Goal: Download file/media

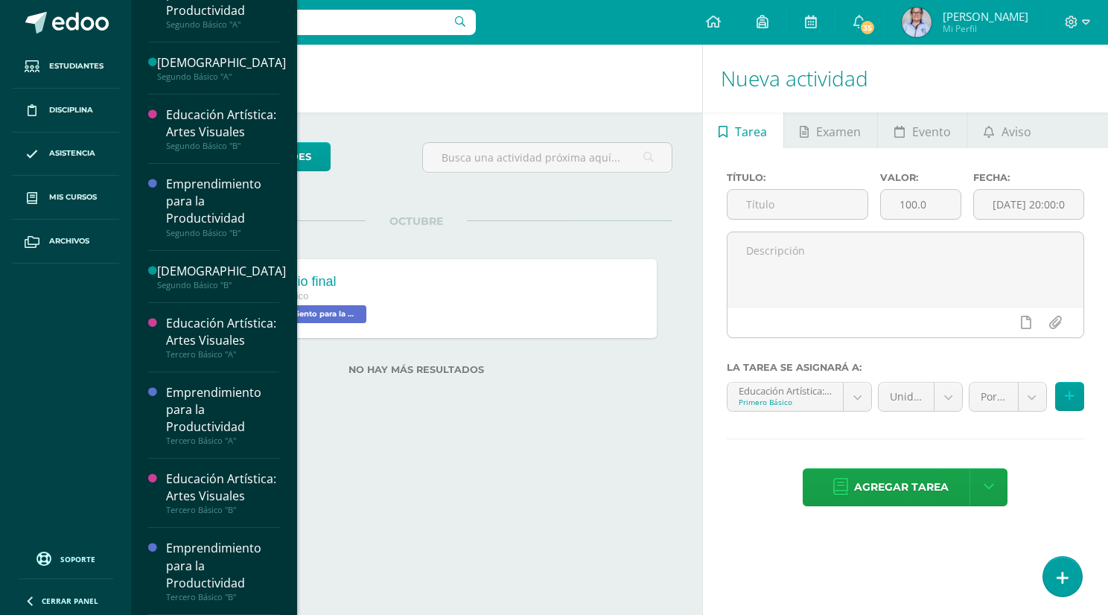
scroll to position [649, 0]
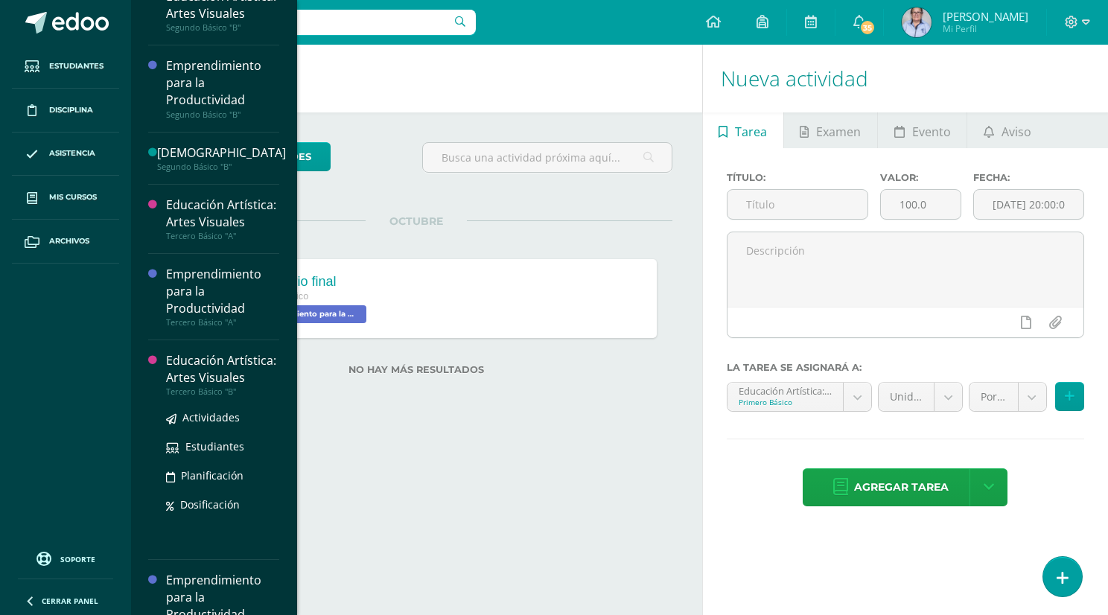
click at [194, 387] on div "Educación Artística: Artes Visuales" at bounding box center [222, 369] width 113 height 34
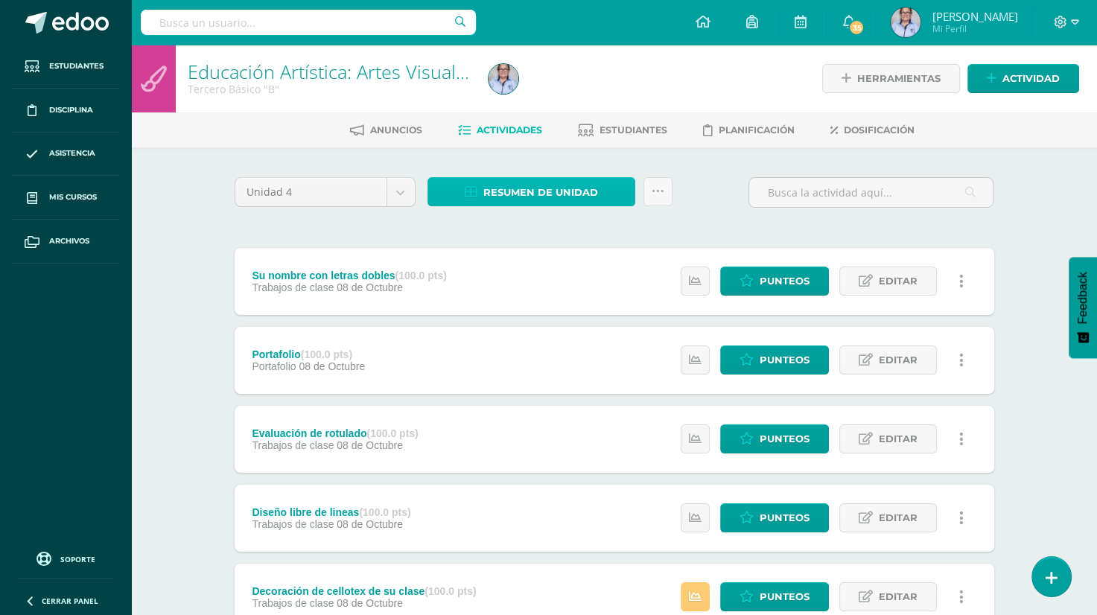
click at [521, 188] on span "Resumen de unidad" at bounding box center [540, 193] width 115 height 28
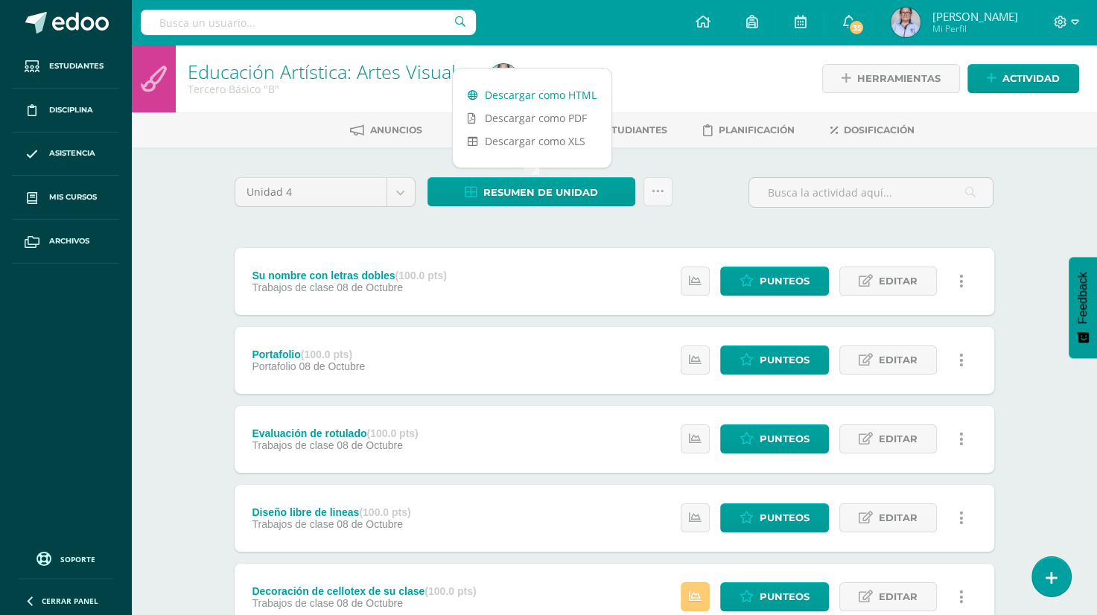
click at [575, 94] on link "Descargar como HTML" at bounding box center [532, 94] width 159 height 23
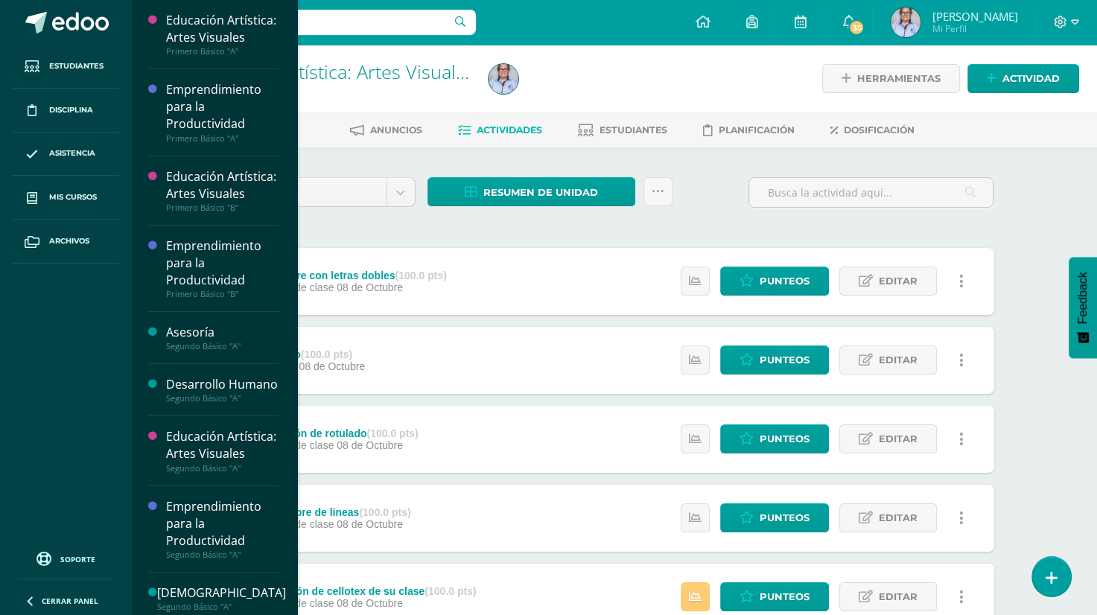
drag, startPoint x: 288, startPoint y: 192, endPoint x: 278, endPoint y: 318, distance: 126.3
click at [278, 318] on div "Educación Artística: Artes Visuales Primero Básico "A" Actividades Estudiantes …" at bounding box center [213, 307] width 167 height 615
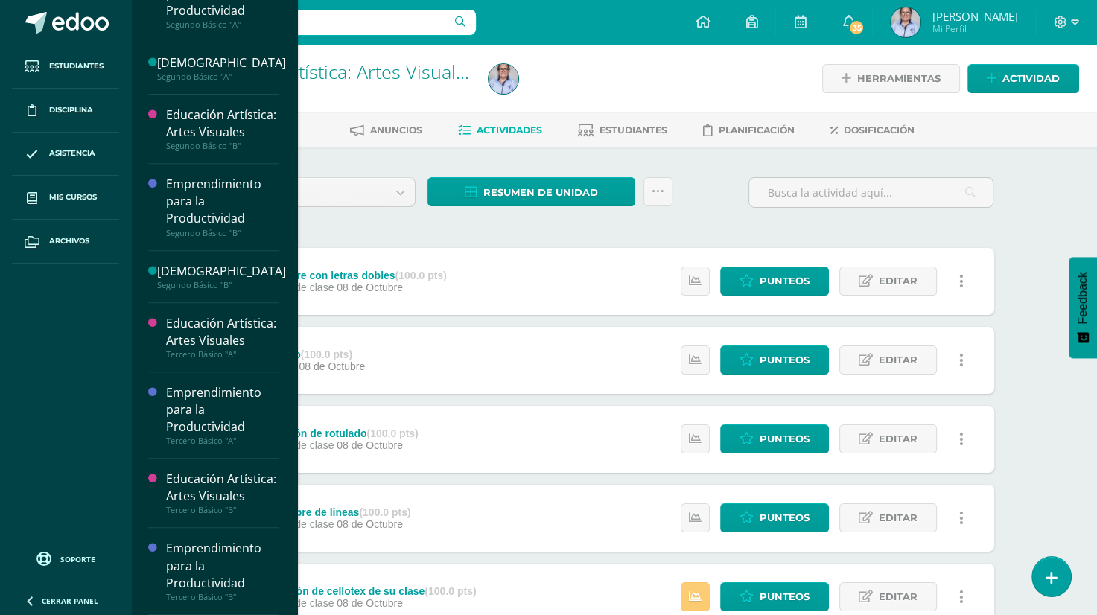
scroll to position [649, 0]
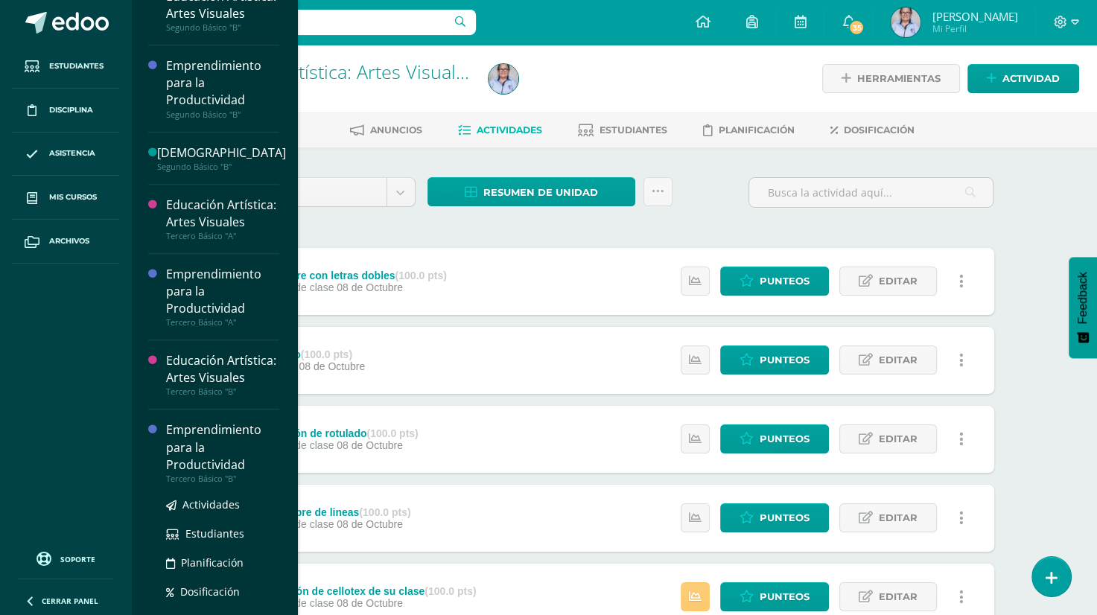
click at [203, 473] on div "Emprendimiento para la Productividad" at bounding box center [222, 447] width 113 height 51
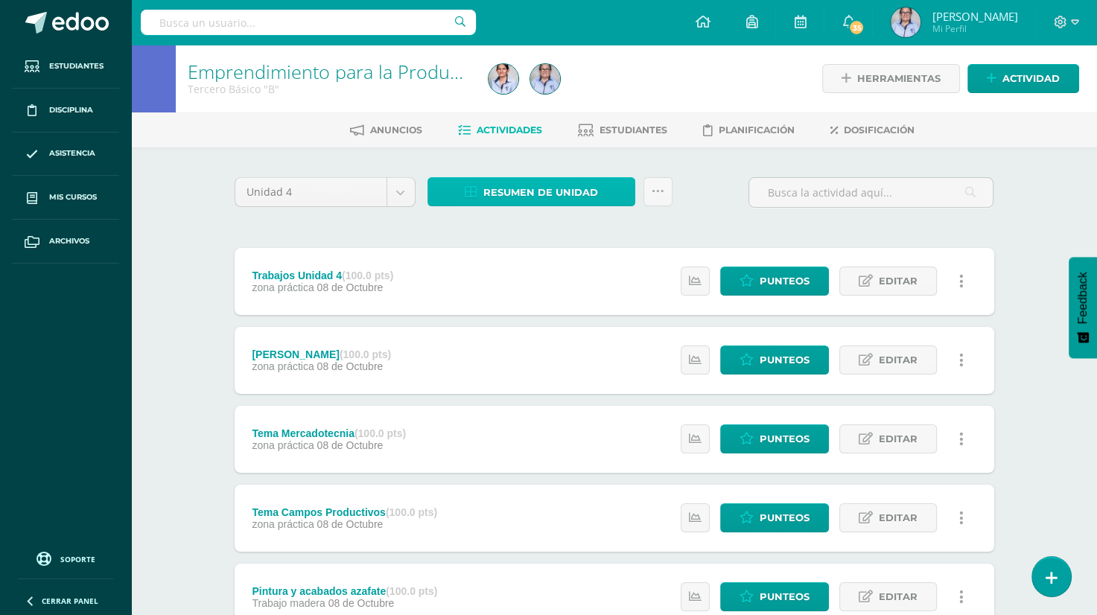
click at [545, 191] on span "Resumen de unidad" at bounding box center [540, 193] width 115 height 28
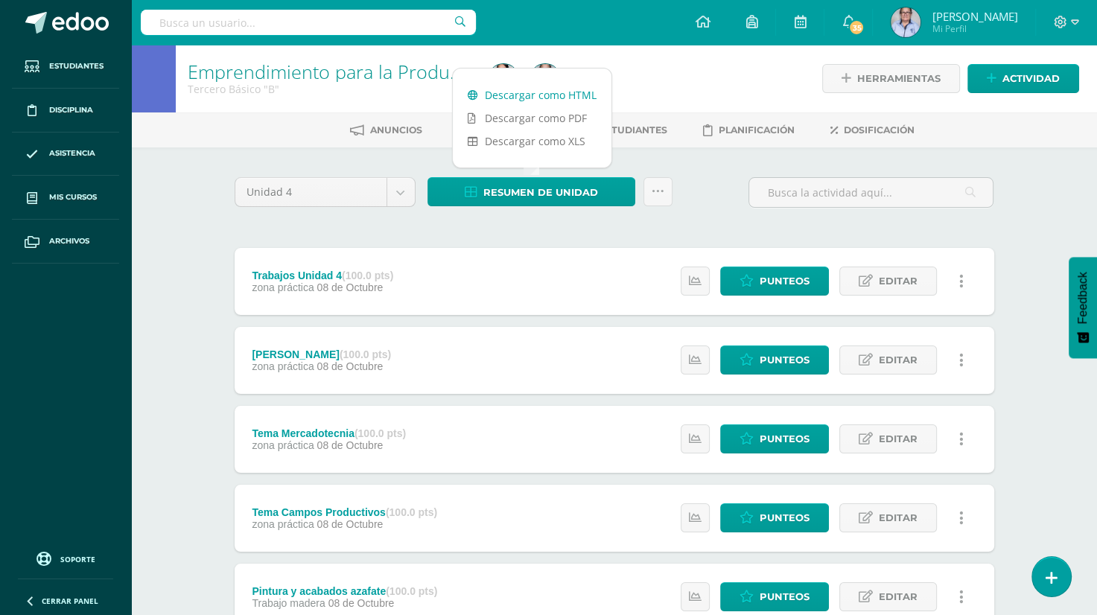
click at [551, 96] on link "Descargar como HTML" at bounding box center [532, 94] width 159 height 23
